Goal: Transaction & Acquisition: Purchase product/service

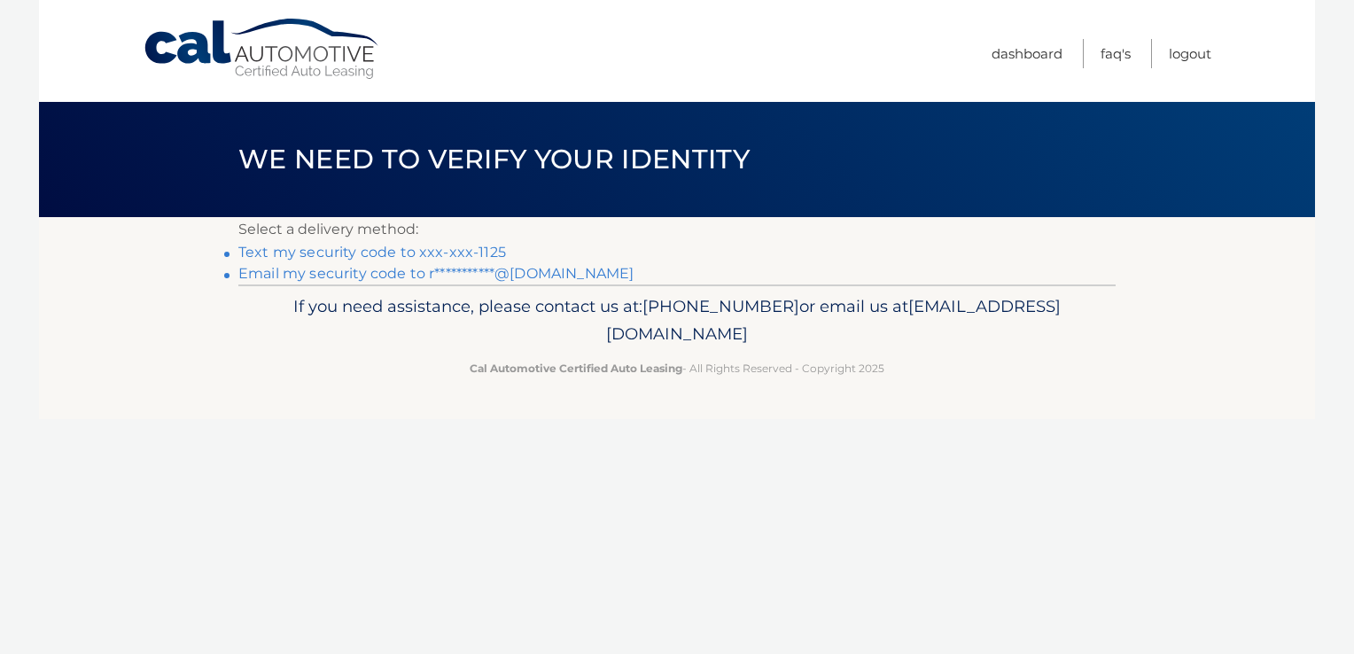
click at [493, 247] on link "Text my security code to xxx-xxx-1125" at bounding box center [372, 252] width 268 height 17
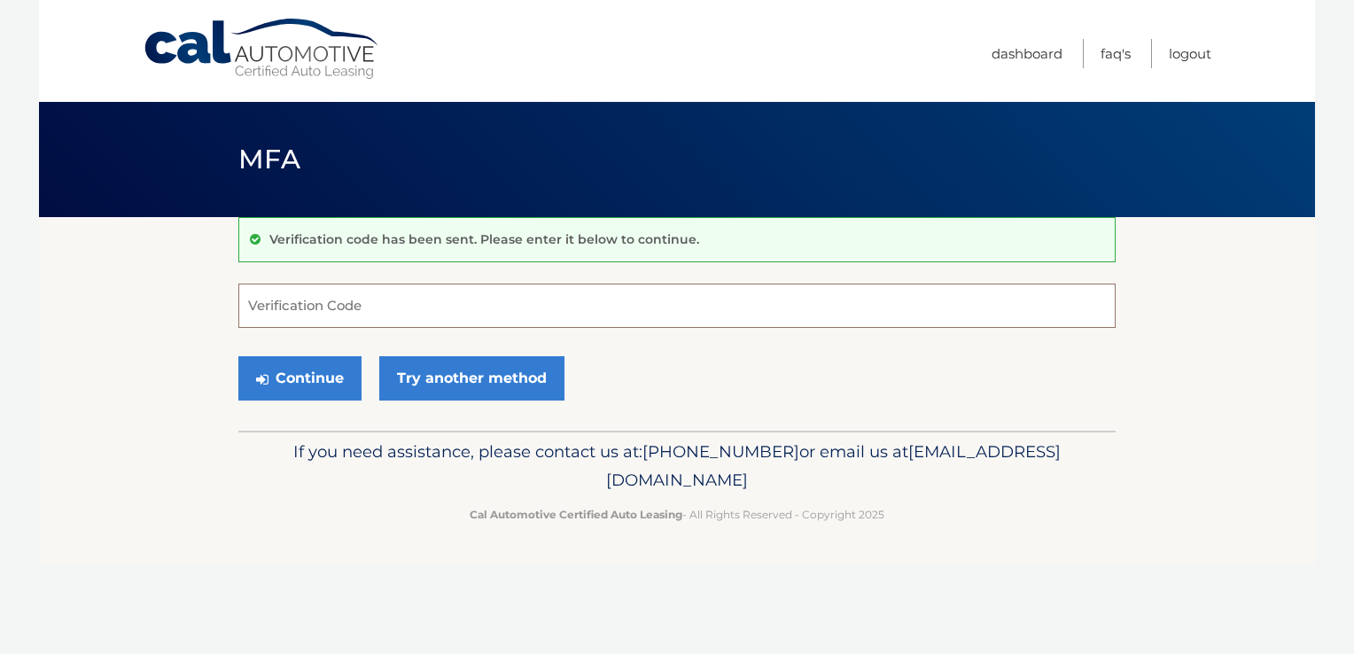
click at [833, 291] on input "Verification Code" at bounding box center [676, 306] width 877 height 44
type input "674778"
click at [302, 385] on button "Continue" at bounding box center [299, 378] width 123 height 44
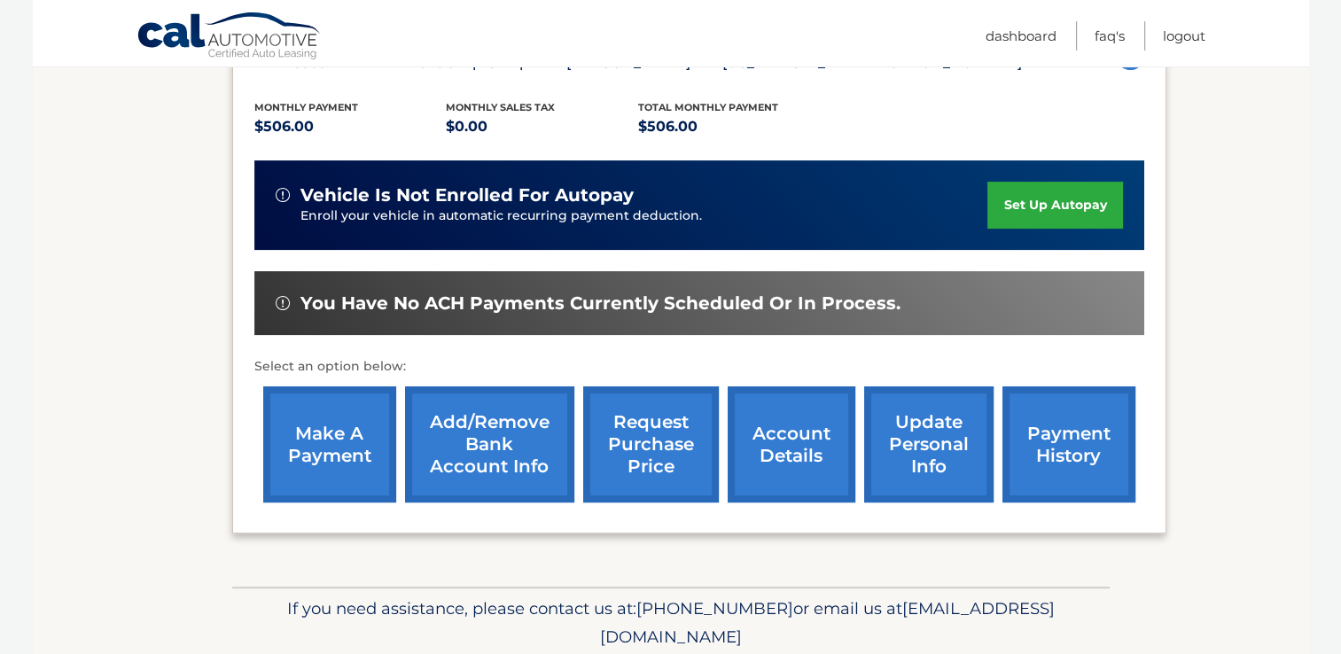
scroll to position [354, 0]
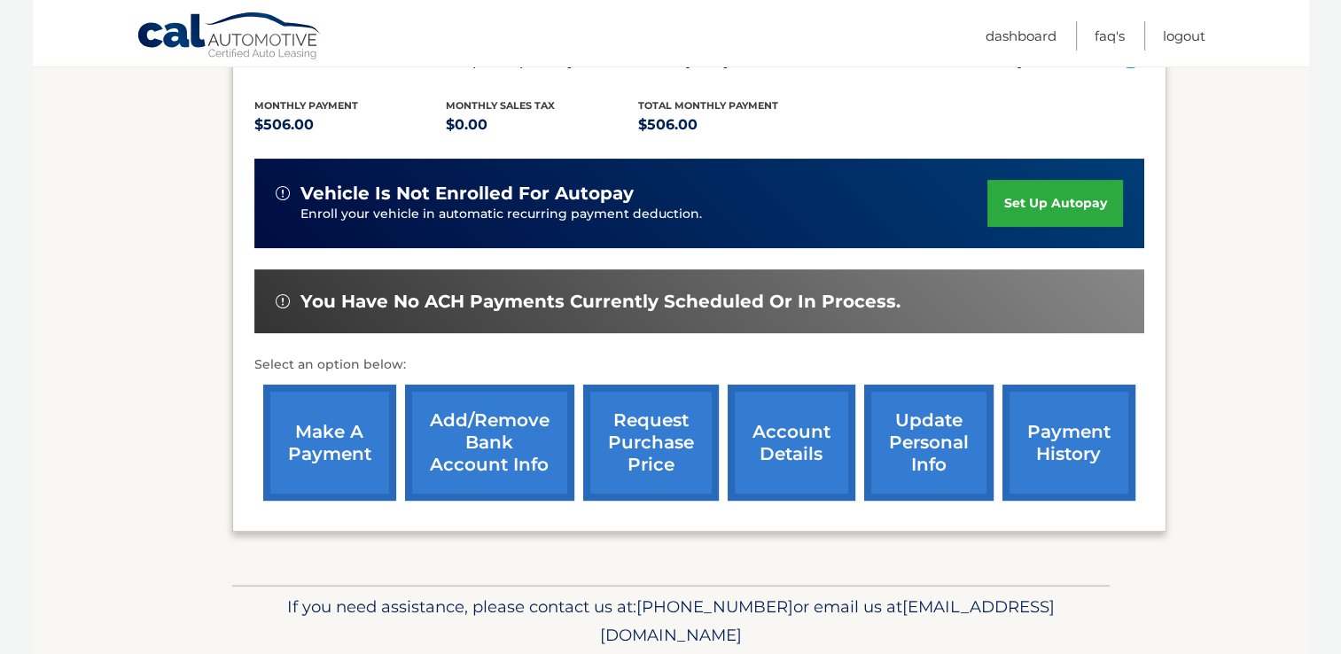
click at [299, 431] on link "make a payment" at bounding box center [329, 443] width 133 height 116
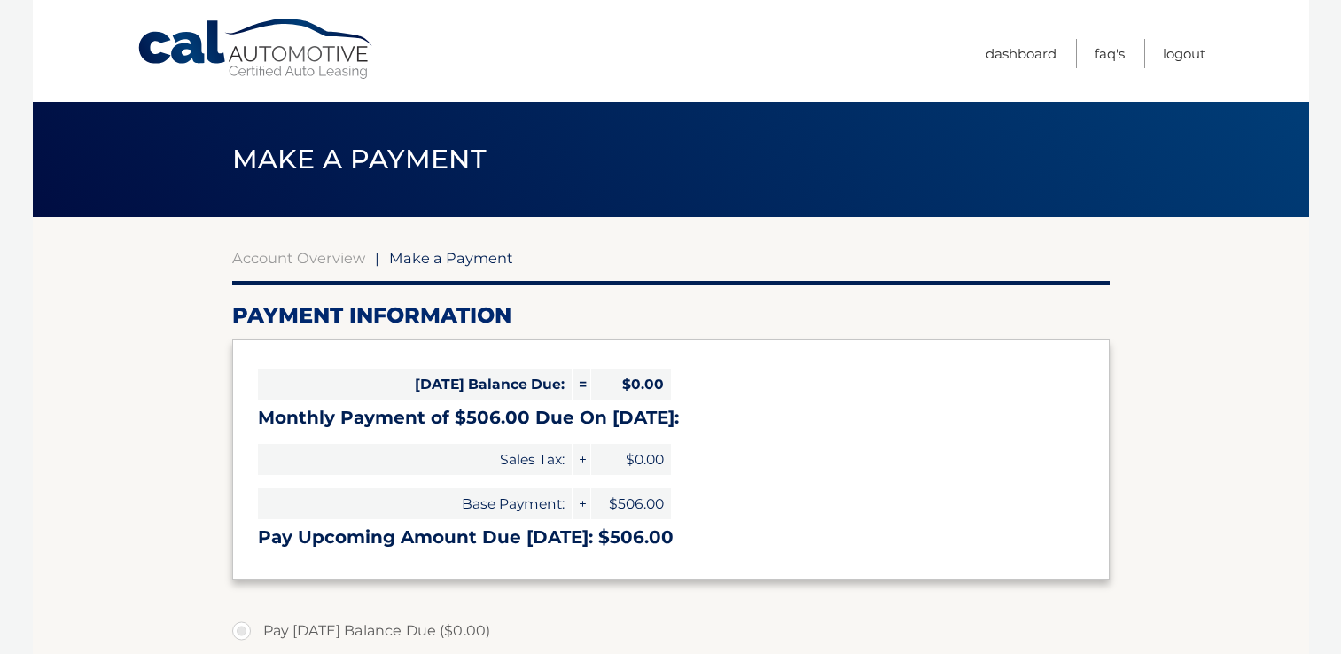
select select "ZGY0OGM0OTMtOWMyOS00MmViLWIzMWMtNmZkMDc3NWZhNTVl"
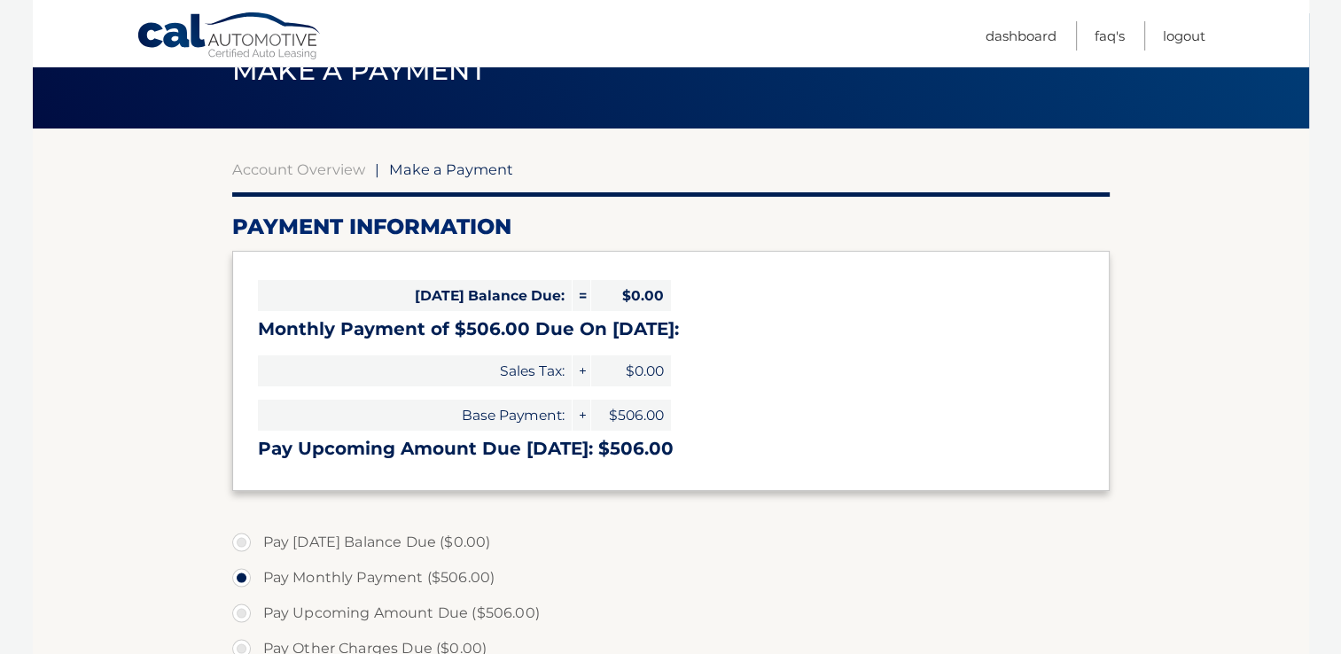
scroll to position [177, 0]
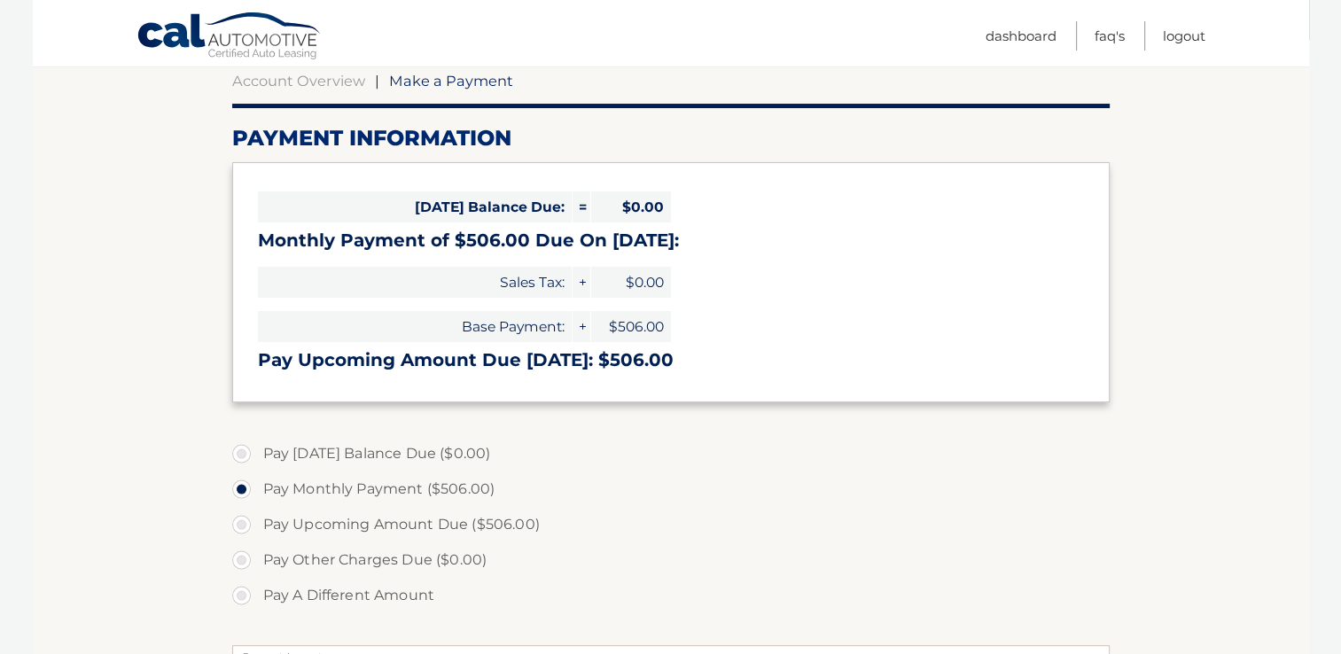
click at [236, 521] on label "Pay Upcoming Amount Due ($506.00)" at bounding box center [670, 524] width 877 height 35
click at [239, 521] on input "Pay Upcoming Amount Due ($506.00)" at bounding box center [248, 521] width 18 height 28
radio input "true"
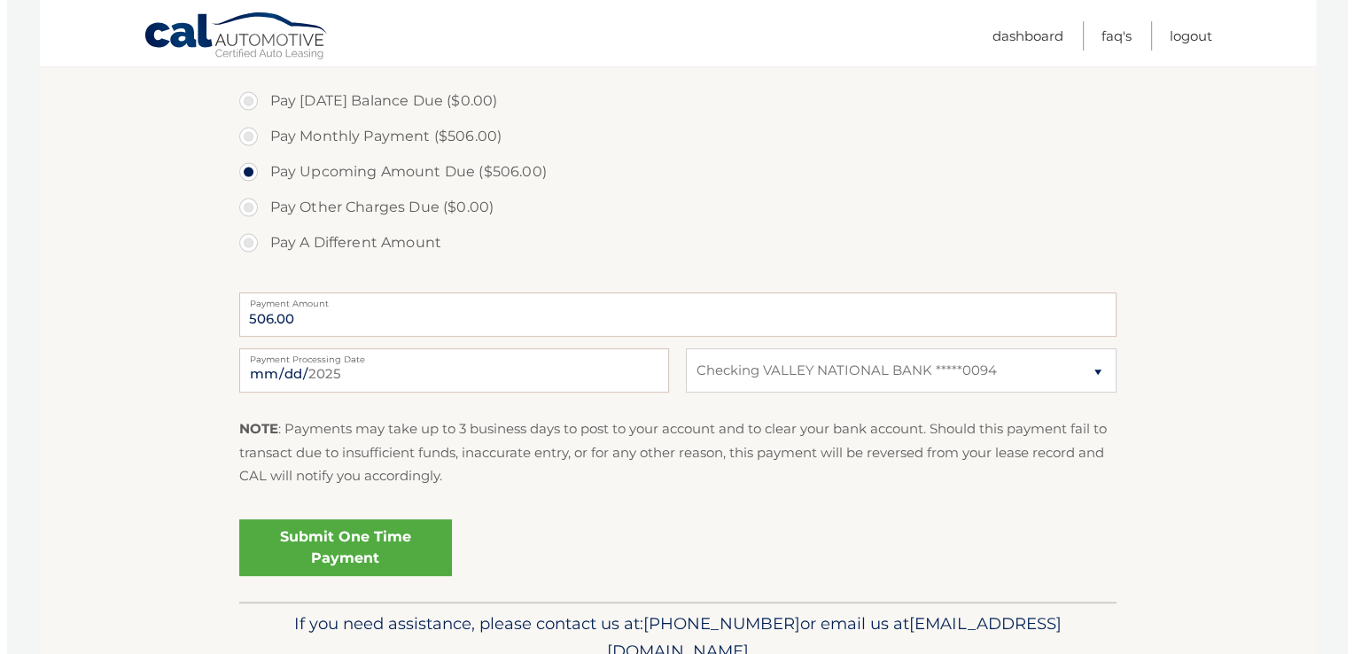
scroll to position [532, 0]
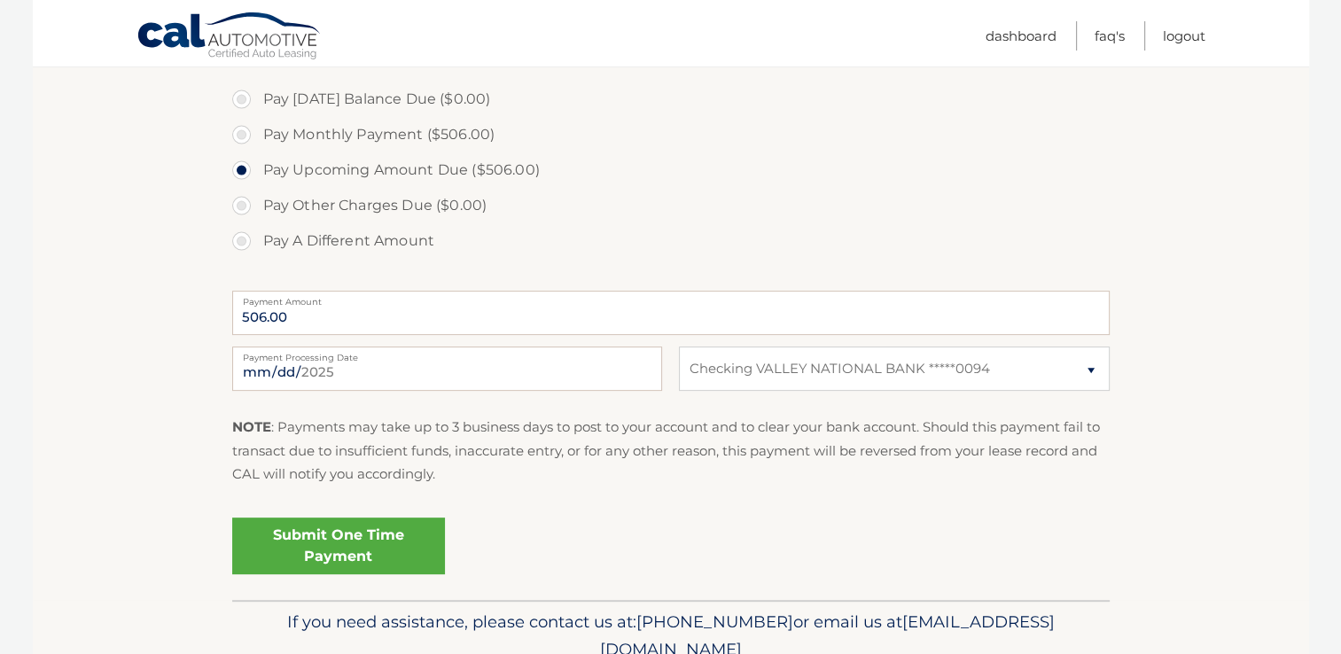
click at [330, 548] on link "Submit One Time Payment" at bounding box center [338, 545] width 213 height 57
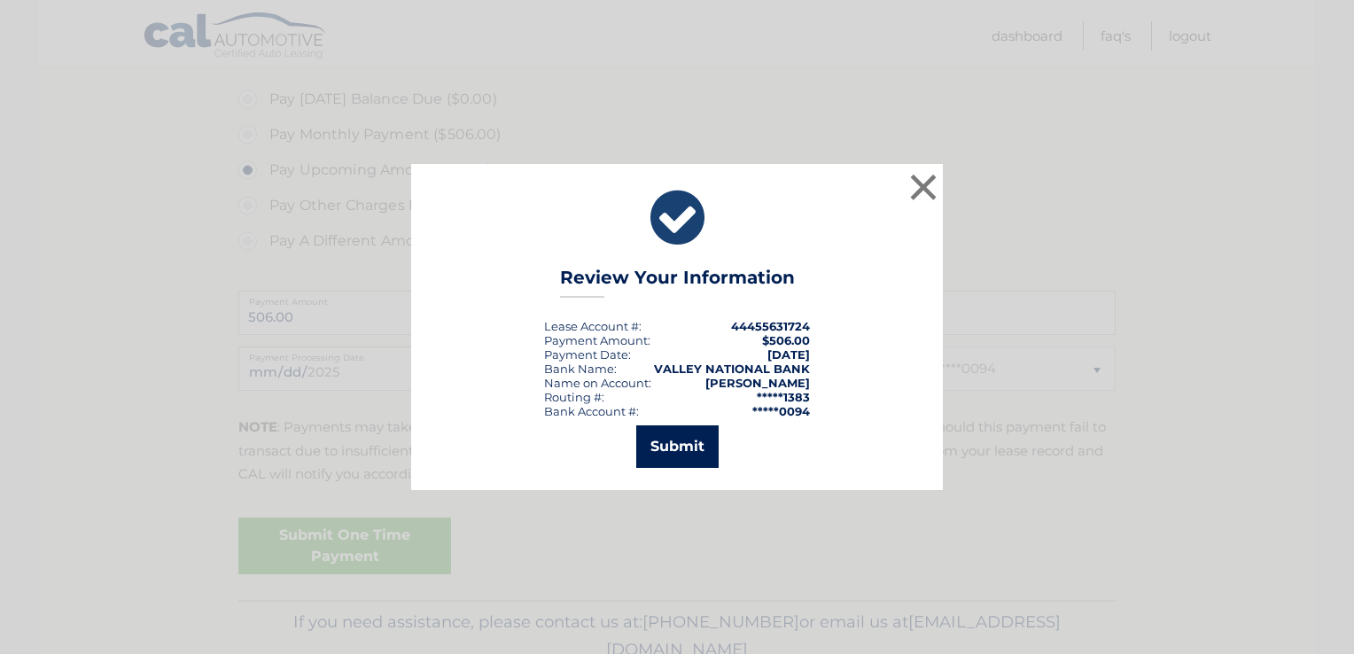
click at [692, 453] on button "Submit" at bounding box center [677, 446] width 82 height 43
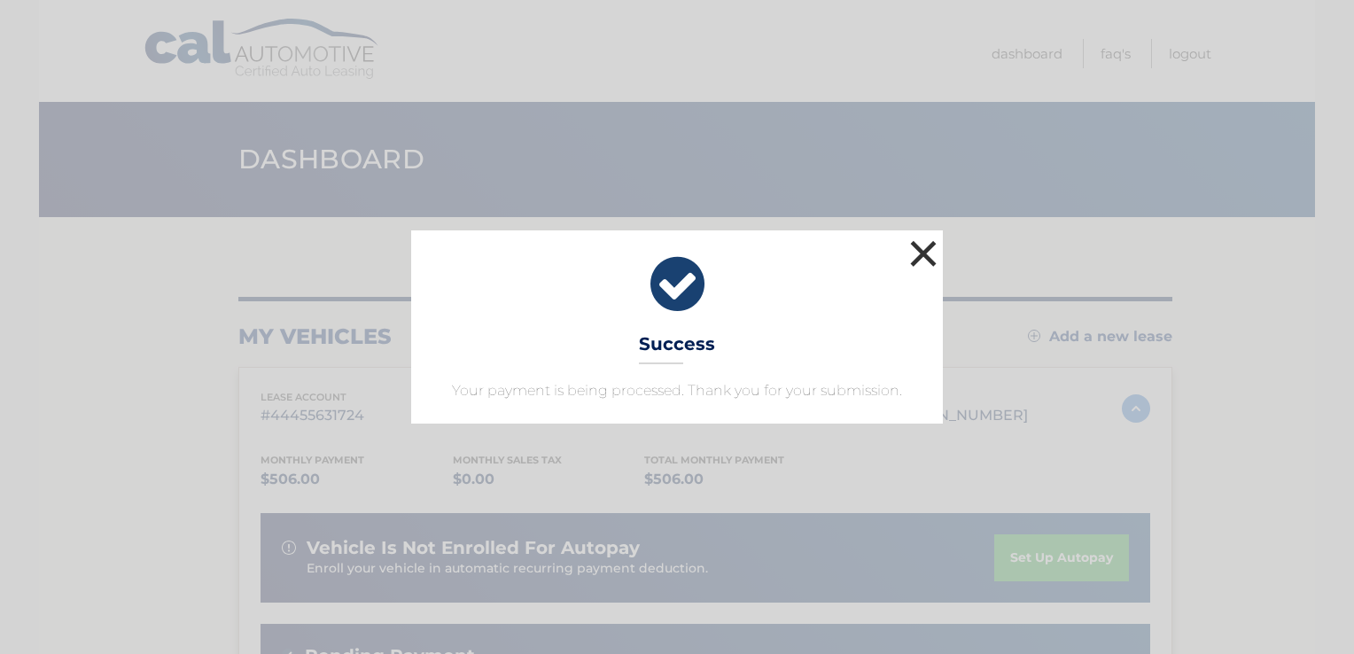
click at [913, 250] on button "×" at bounding box center [923, 253] width 35 height 35
